Goal: Task Accomplishment & Management: Manage account settings

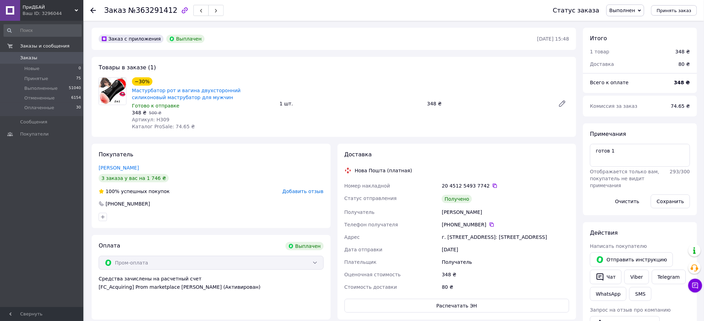
scroll to position [26, 0]
click at [490, 223] on icon at bounding box center [492, 225] width 4 height 4
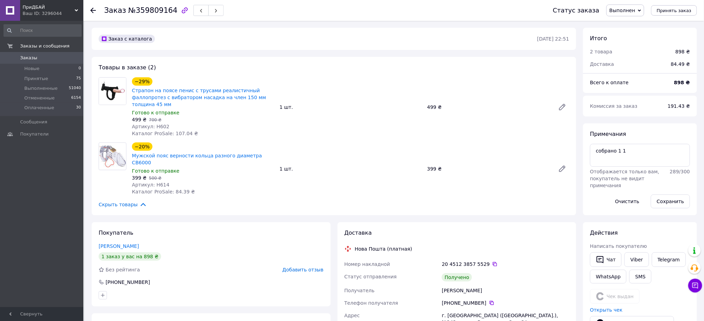
click at [150, 7] on span "№359809164" at bounding box center [152, 10] width 49 height 8
copy span "359809164"
click at [182, 89] on link "Страпон на поясе пенис с трусами реалистичный фаллопротез с вибратором насадка …" at bounding box center [199, 97] width 134 height 19
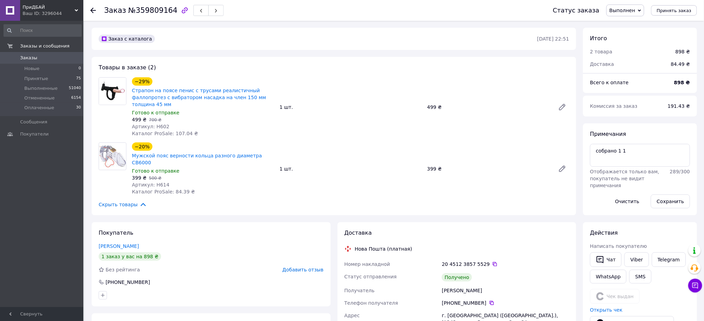
click at [489, 300] on div "[PHONE_NUMBER]" at bounding box center [505, 303] width 127 height 7
click at [489, 301] on icon at bounding box center [492, 304] width 6 height 6
